Goal: Find contact information

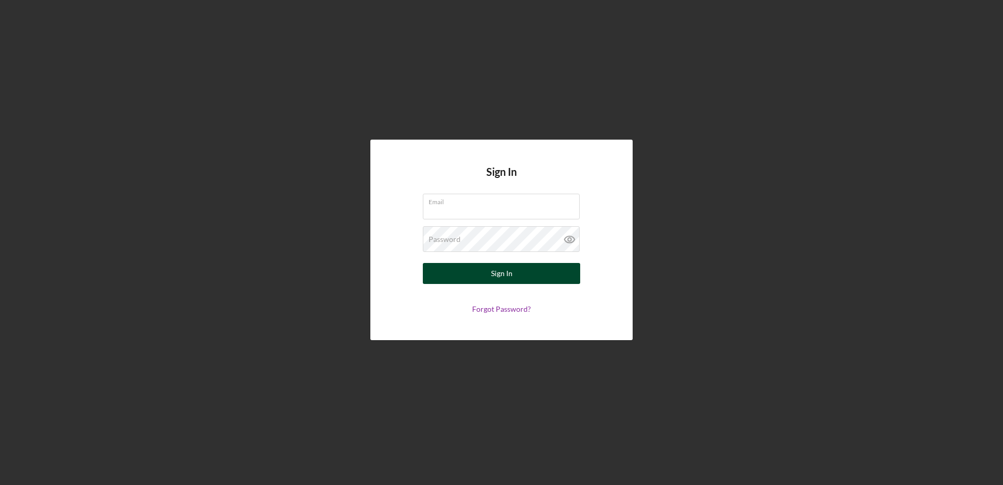
type input "[EMAIL_ADDRESS][DOMAIN_NAME]"
click at [498, 272] on button "Sign In" at bounding box center [501, 273] width 157 height 21
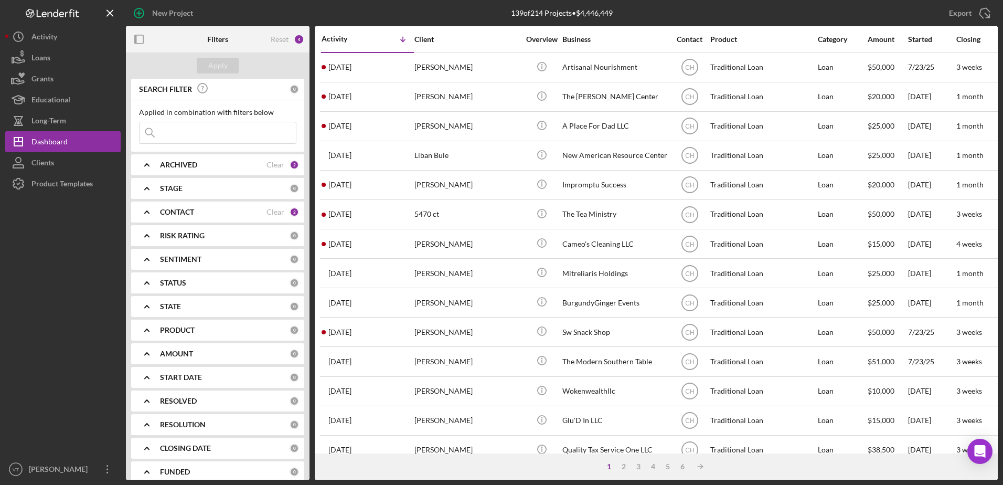
click at [165, 208] on b "CONTACT" at bounding box center [177, 212] width 34 height 8
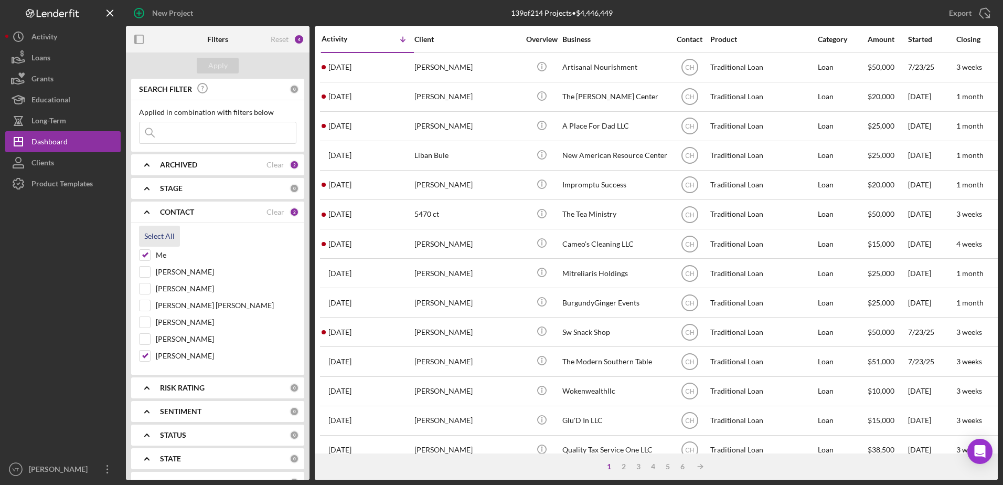
click at [148, 238] on div "Select All" at bounding box center [159, 236] width 30 height 21
checkbox input "true"
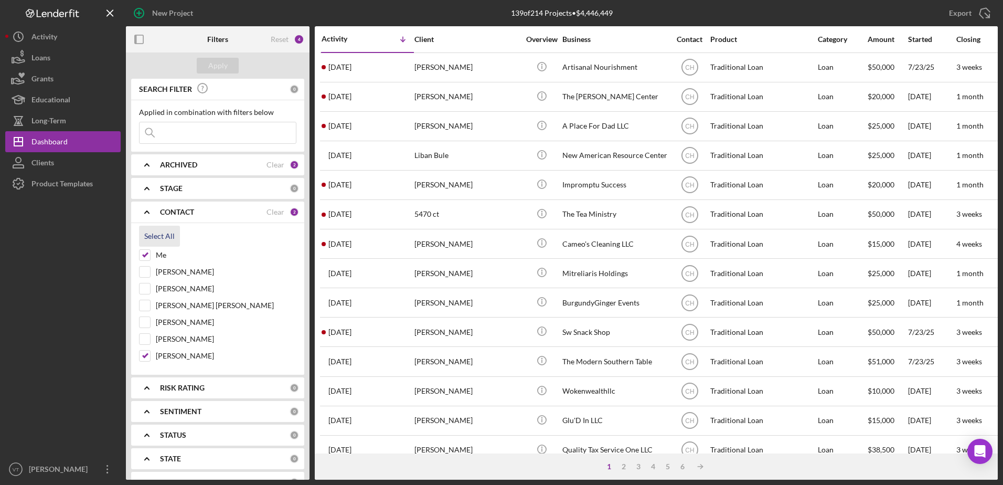
checkbox input "true"
click at [202, 140] on input at bounding box center [218, 132] width 156 height 21
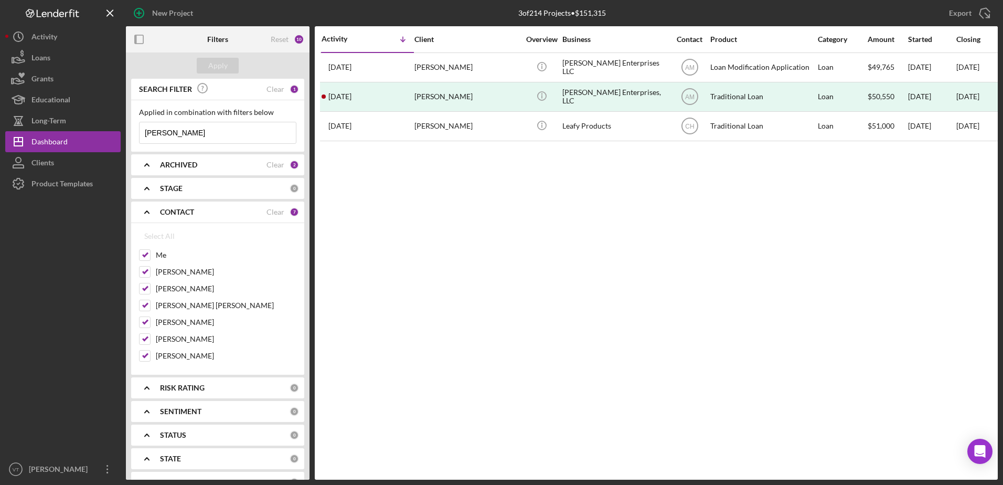
type input "[PERSON_NAME]"
